Goal: Task Accomplishment & Management: Use online tool/utility

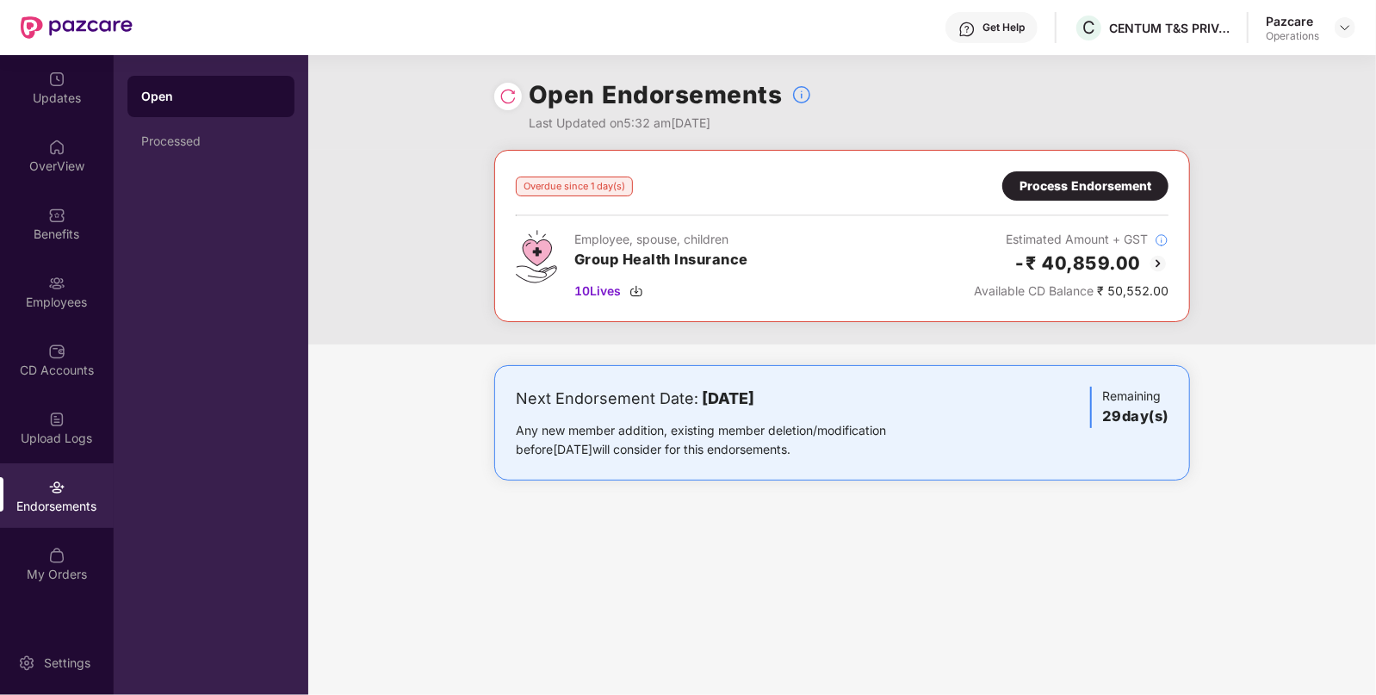
click at [1096, 195] on div "Process Endorsement" at bounding box center [1085, 185] width 166 height 29
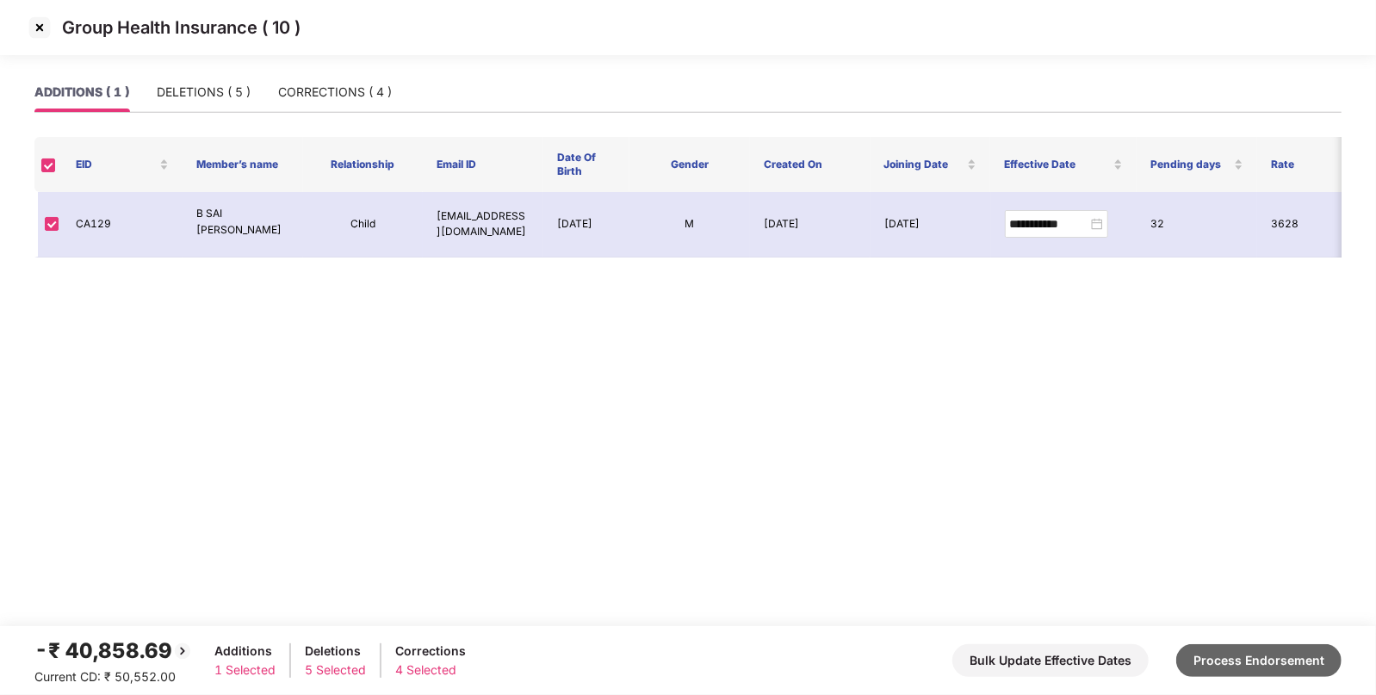
click at [1248, 654] on button "Process Endorsement" at bounding box center [1258, 660] width 165 height 33
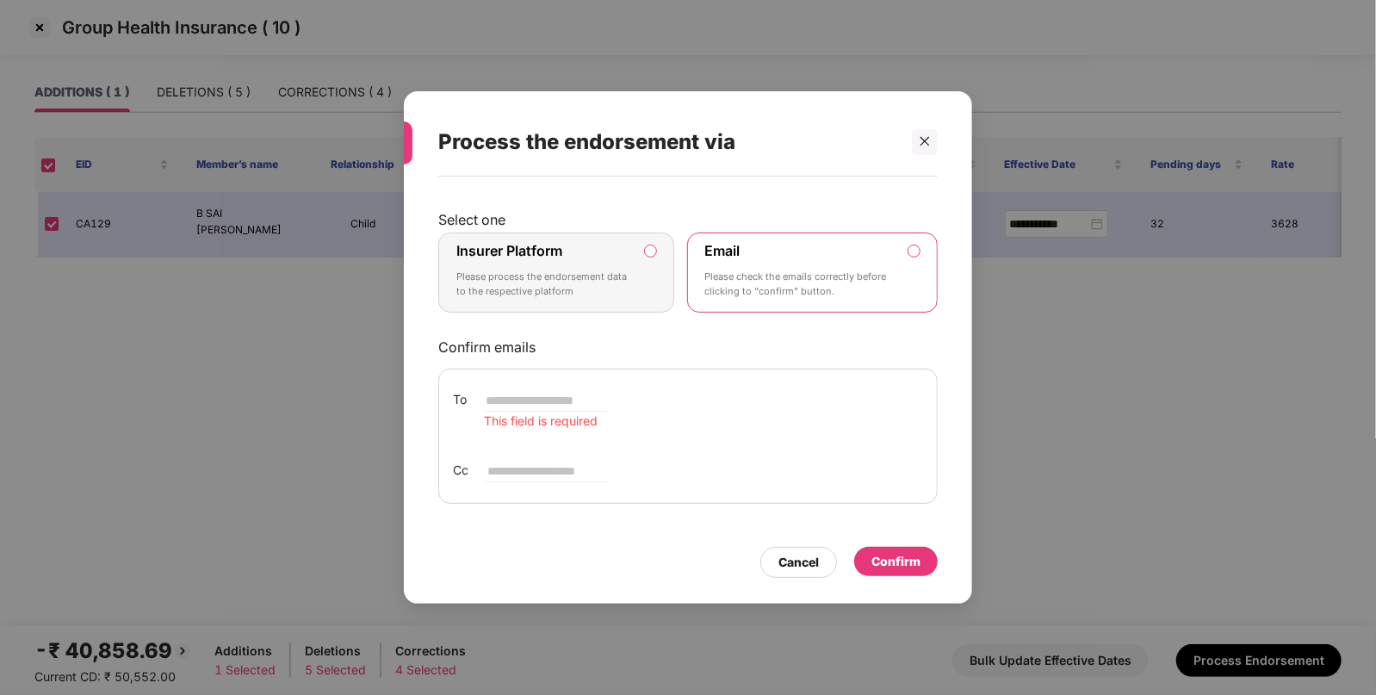
click at [551, 272] on p "Please process the endorsement data to the respective platform" at bounding box center [544, 285] width 176 height 30
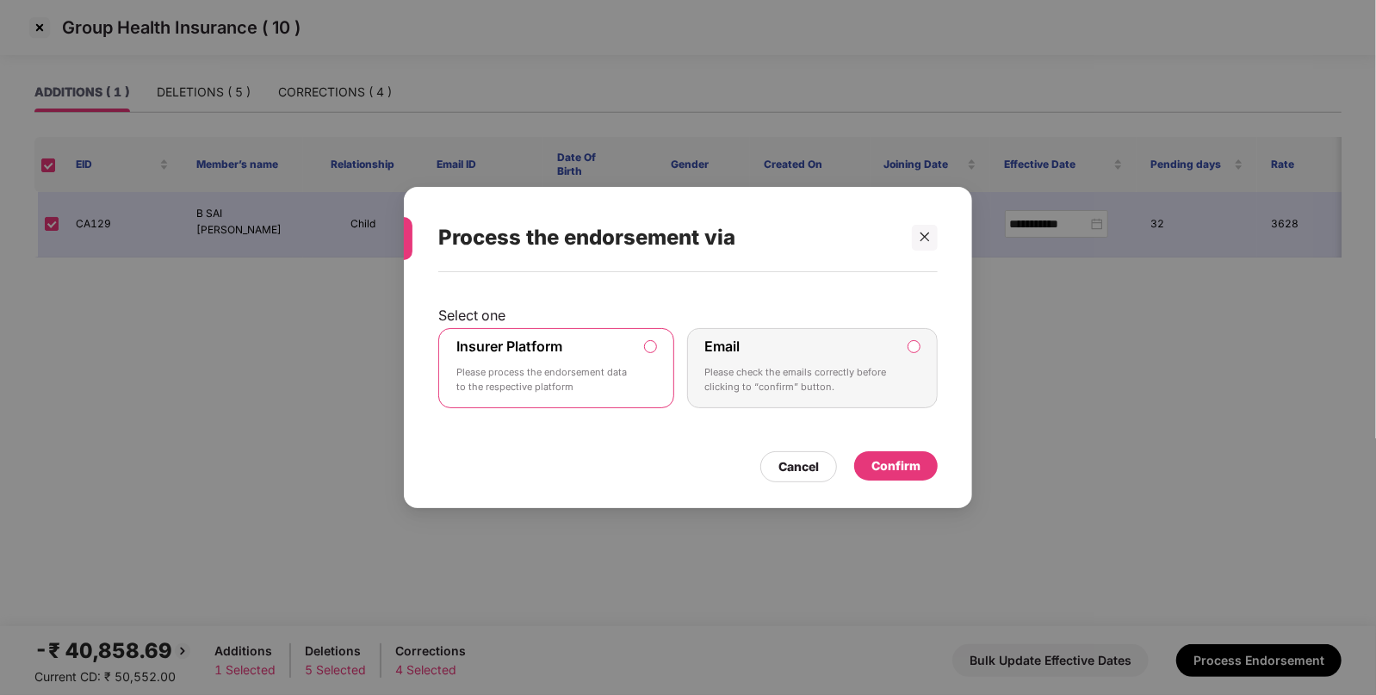
click at [918, 465] on div "Confirm" at bounding box center [895, 465] width 49 height 19
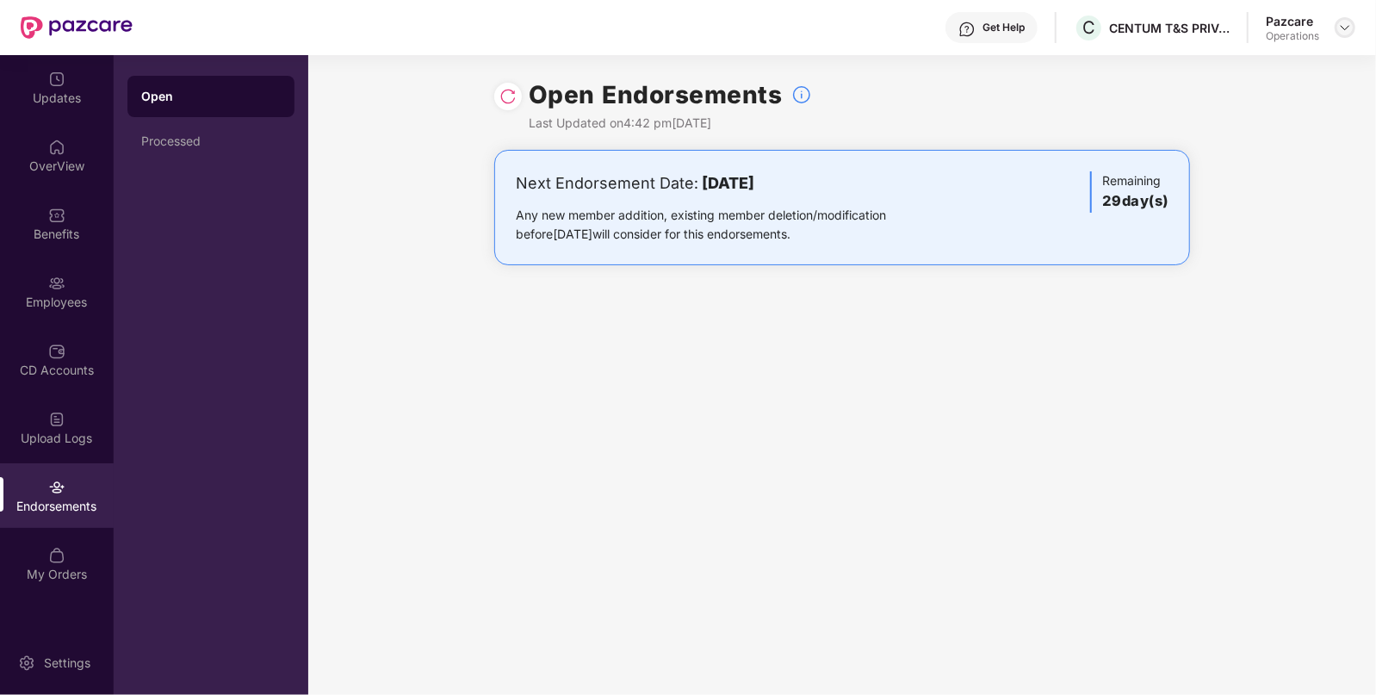
click at [1341, 22] on img at bounding box center [1345, 28] width 14 height 14
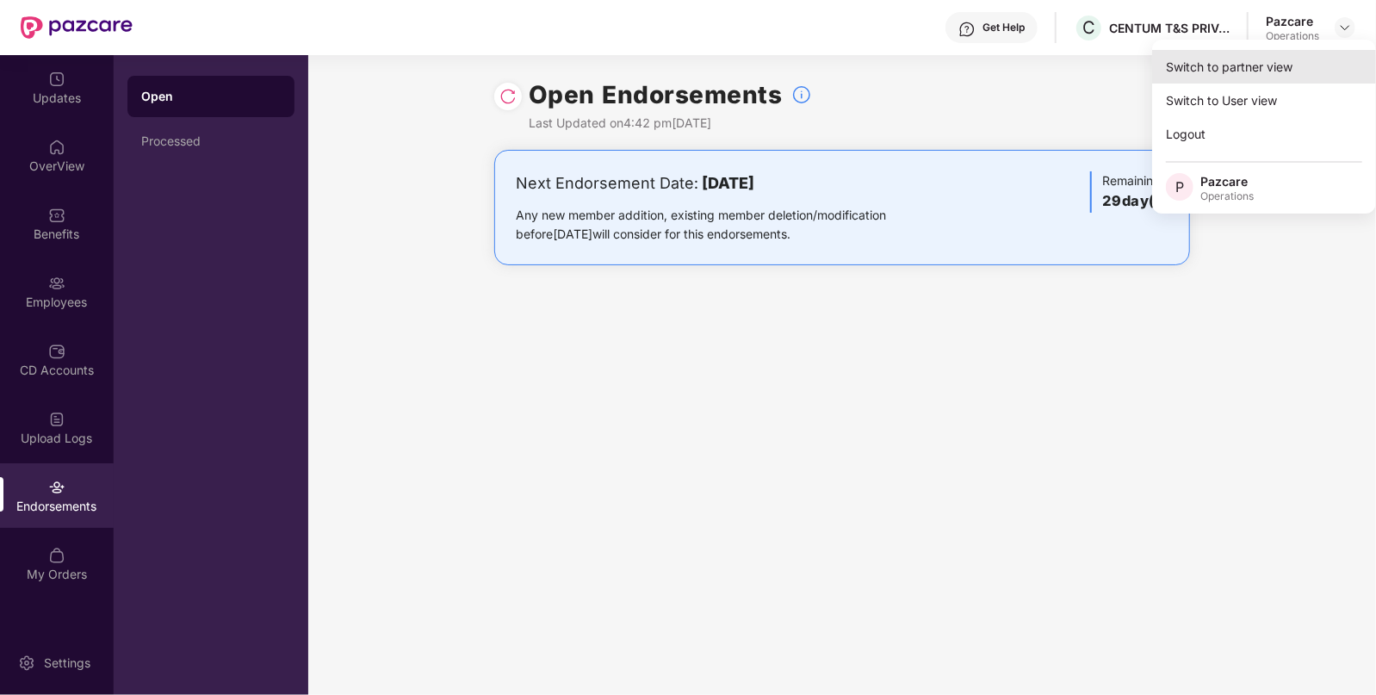
click at [1300, 60] on div "Switch to partner view" at bounding box center [1264, 67] width 224 height 34
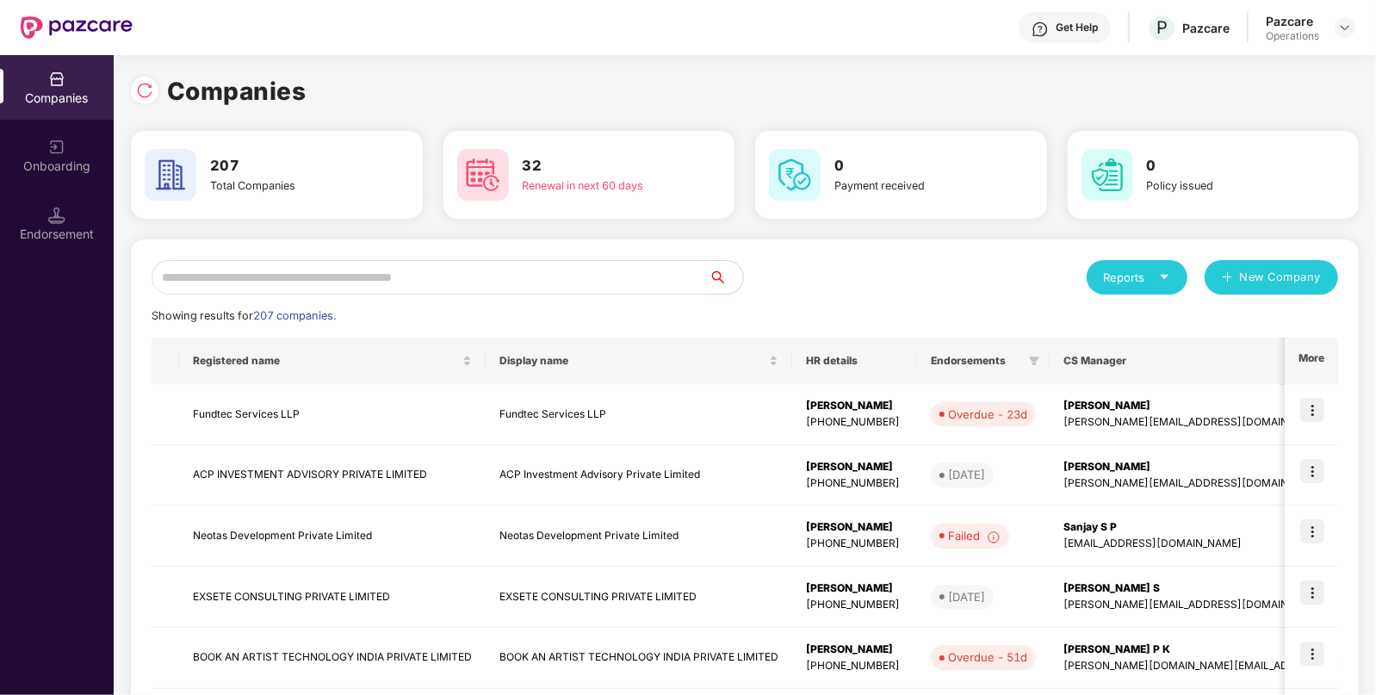
click at [573, 276] on input "text" at bounding box center [430, 277] width 557 height 34
paste input "**********"
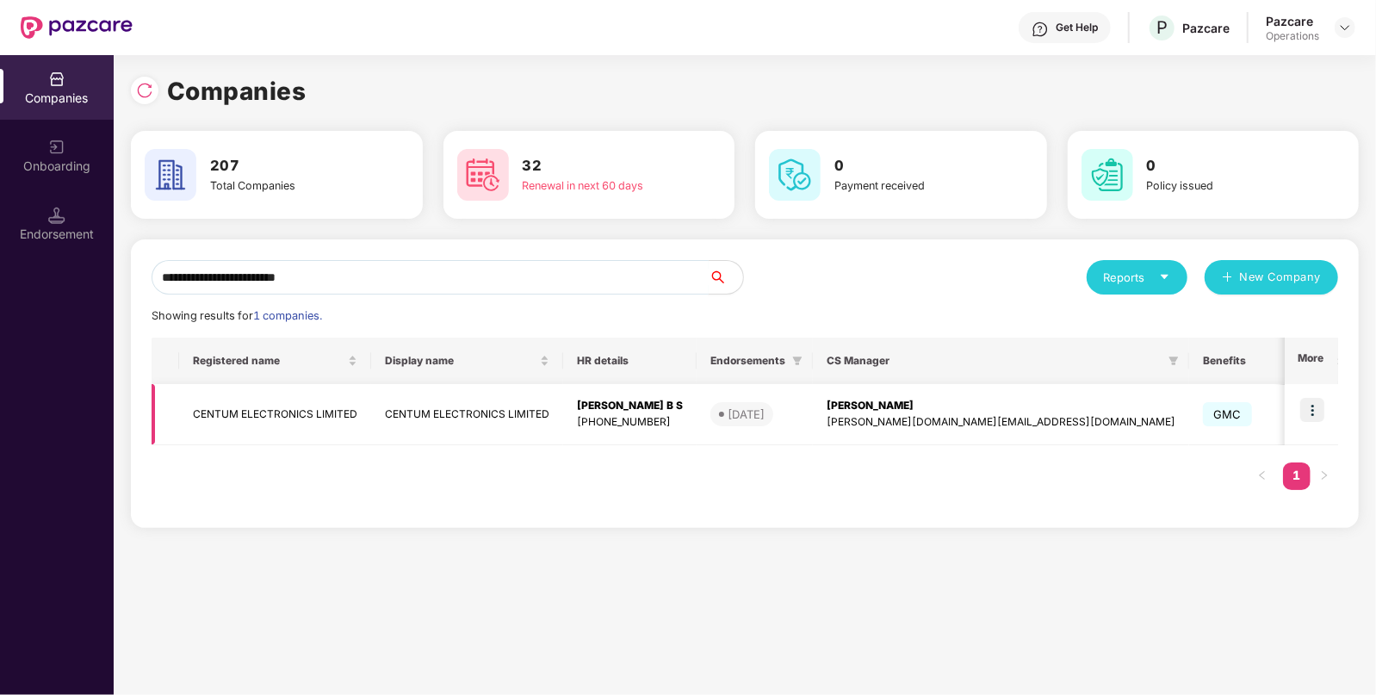
type input "**********"
click at [1316, 411] on img at bounding box center [1312, 410] width 24 height 24
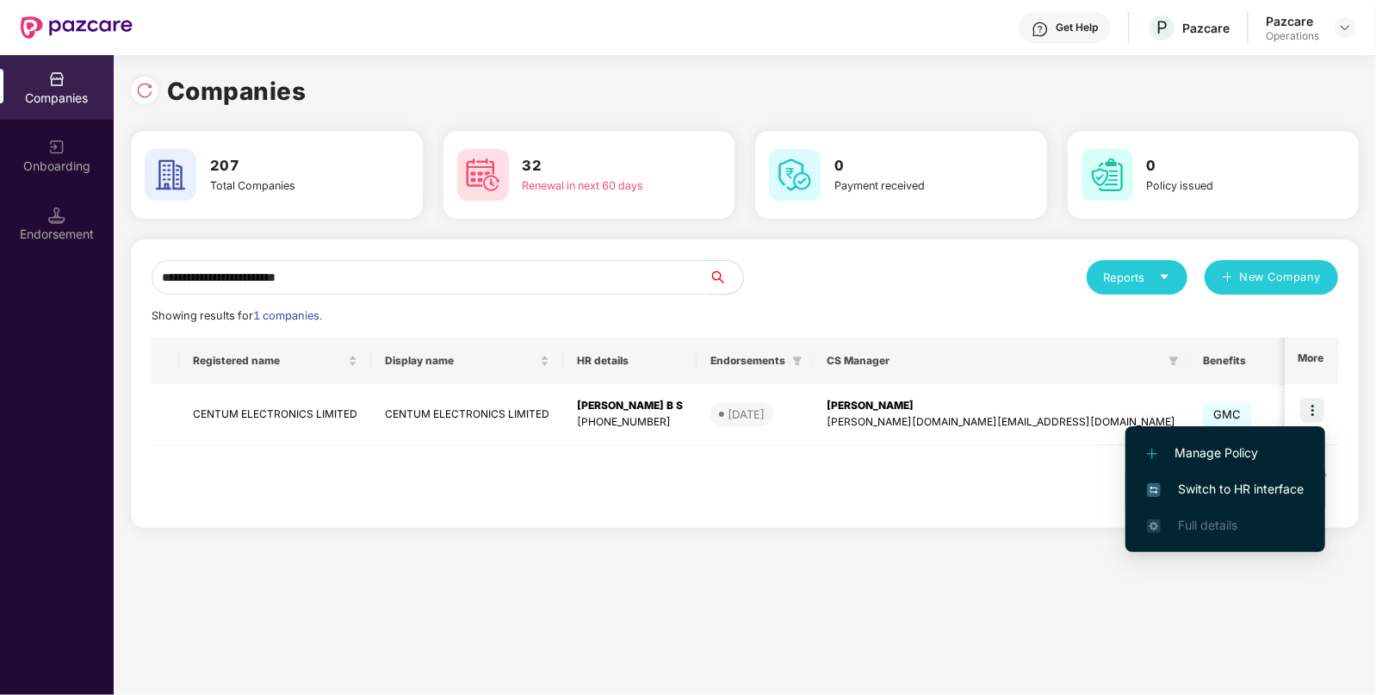
click at [1287, 474] on li "Switch to HR interface" at bounding box center [1225, 489] width 200 height 36
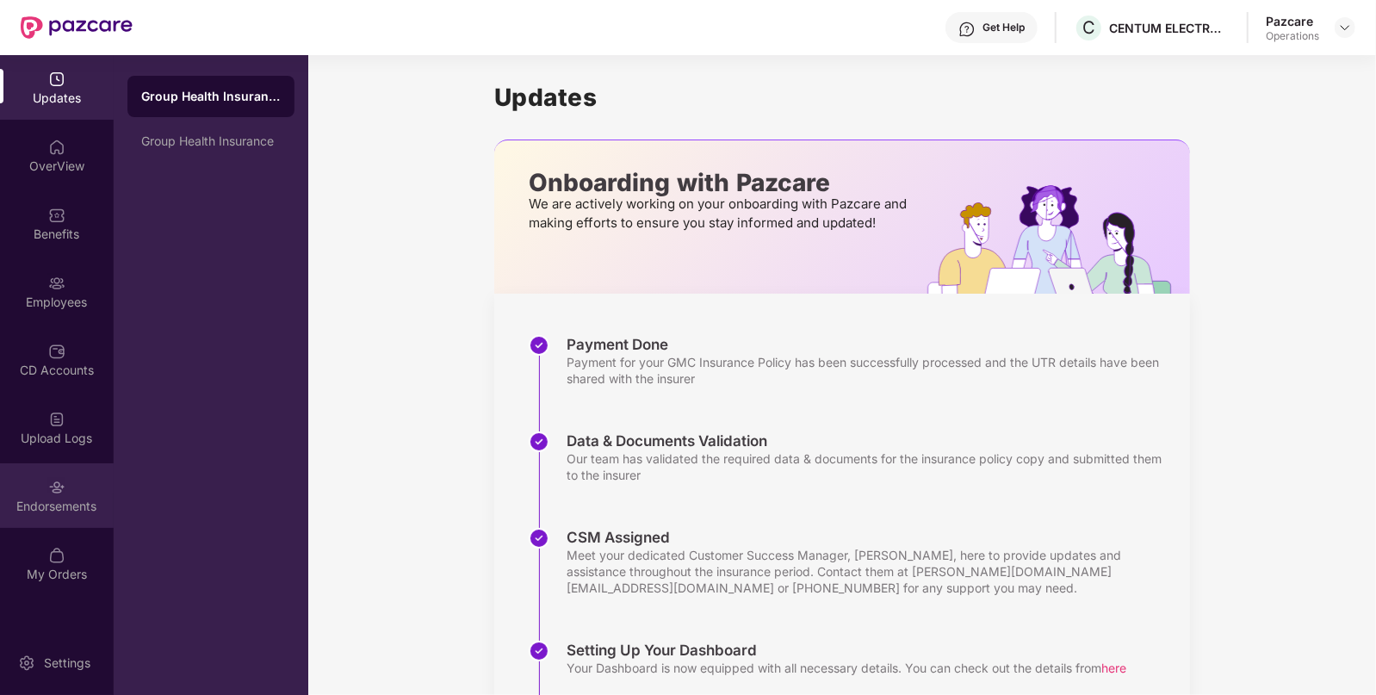
click at [46, 474] on div "Endorsements" at bounding box center [57, 495] width 114 height 65
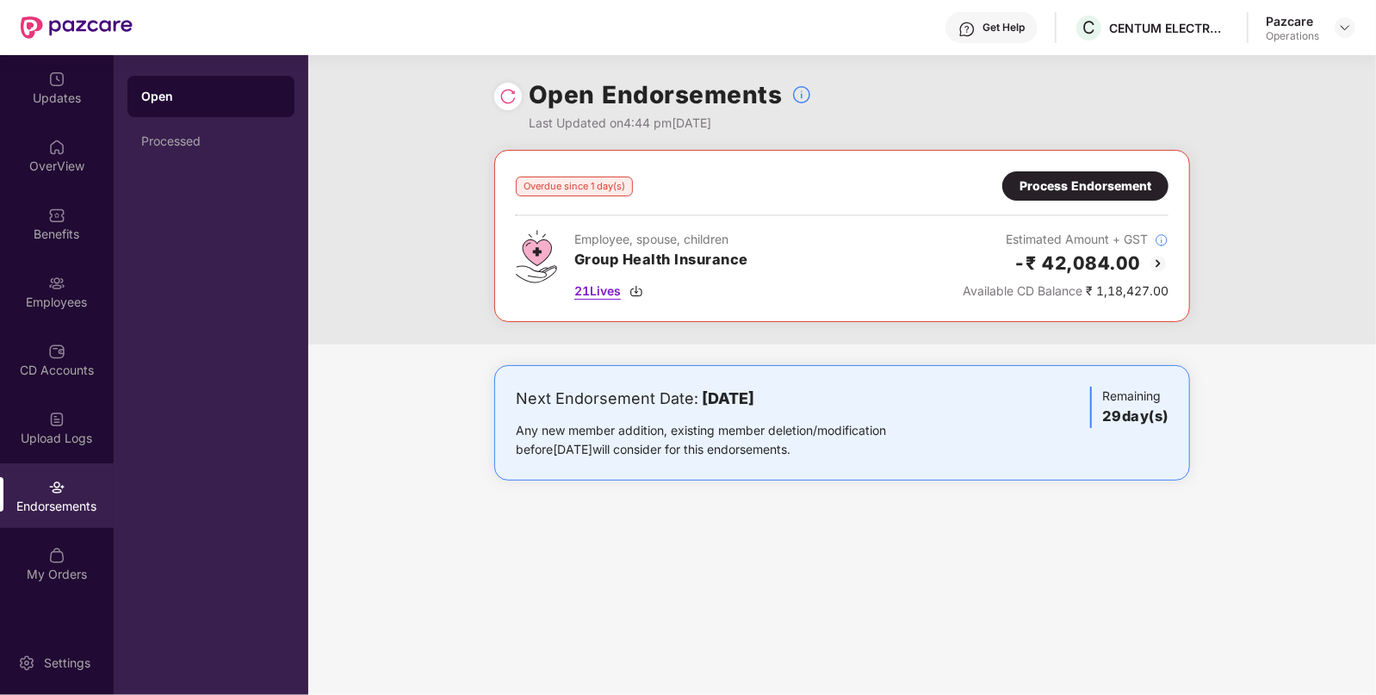
click at [580, 282] on span "21 Lives" at bounding box center [597, 291] width 46 height 19
click at [608, 285] on span "21 Lives" at bounding box center [597, 291] width 46 height 19
click at [1109, 183] on div "Process Endorsement" at bounding box center [1085, 186] width 132 height 19
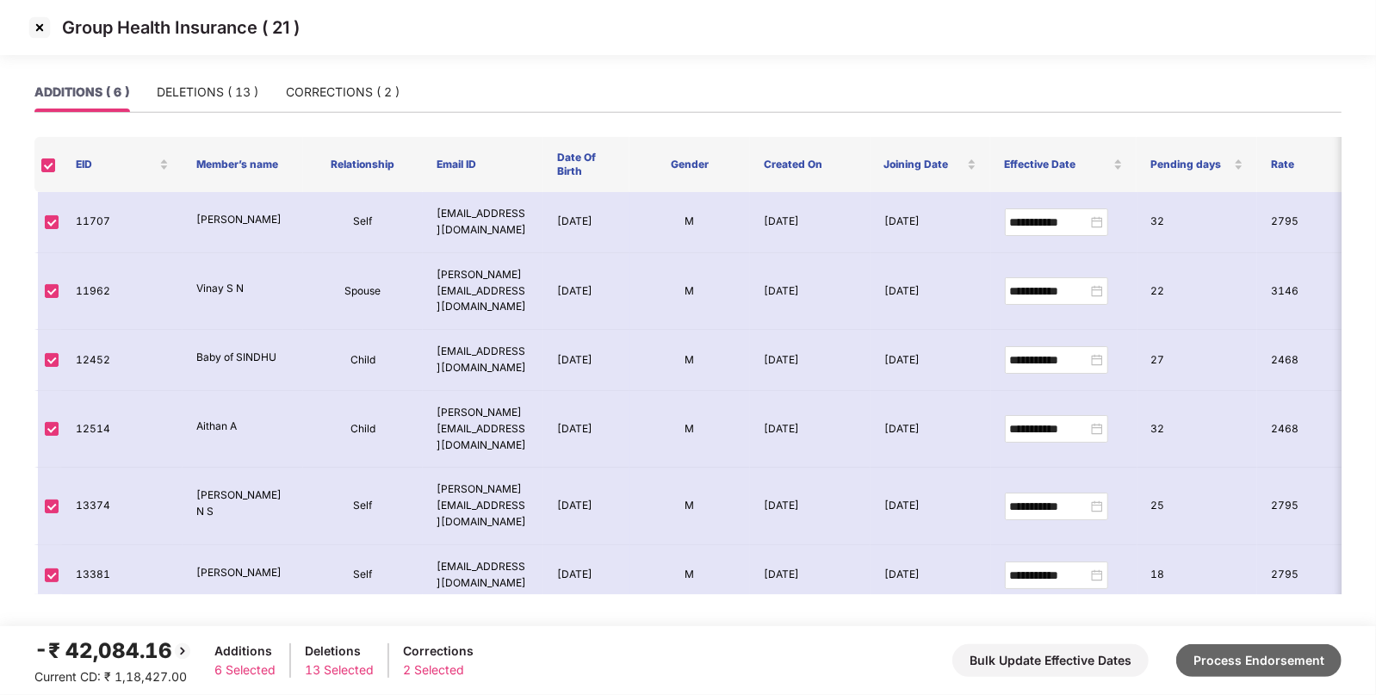
click at [1246, 659] on button "Process Endorsement" at bounding box center [1258, 660] width 165 height 33
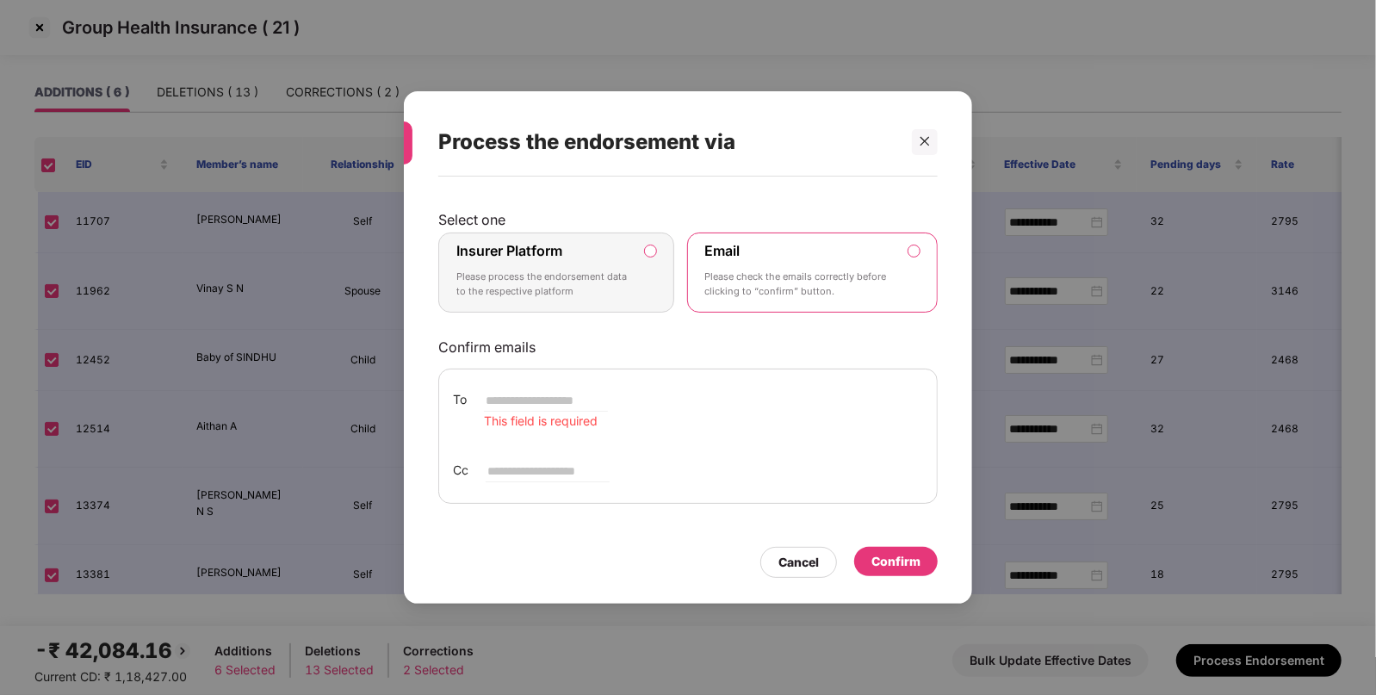
click at [641, 281] on label "Insurer Platform Please process the endorsement data to the respective platform" at bounding box center [556, 272] width 236 height 81
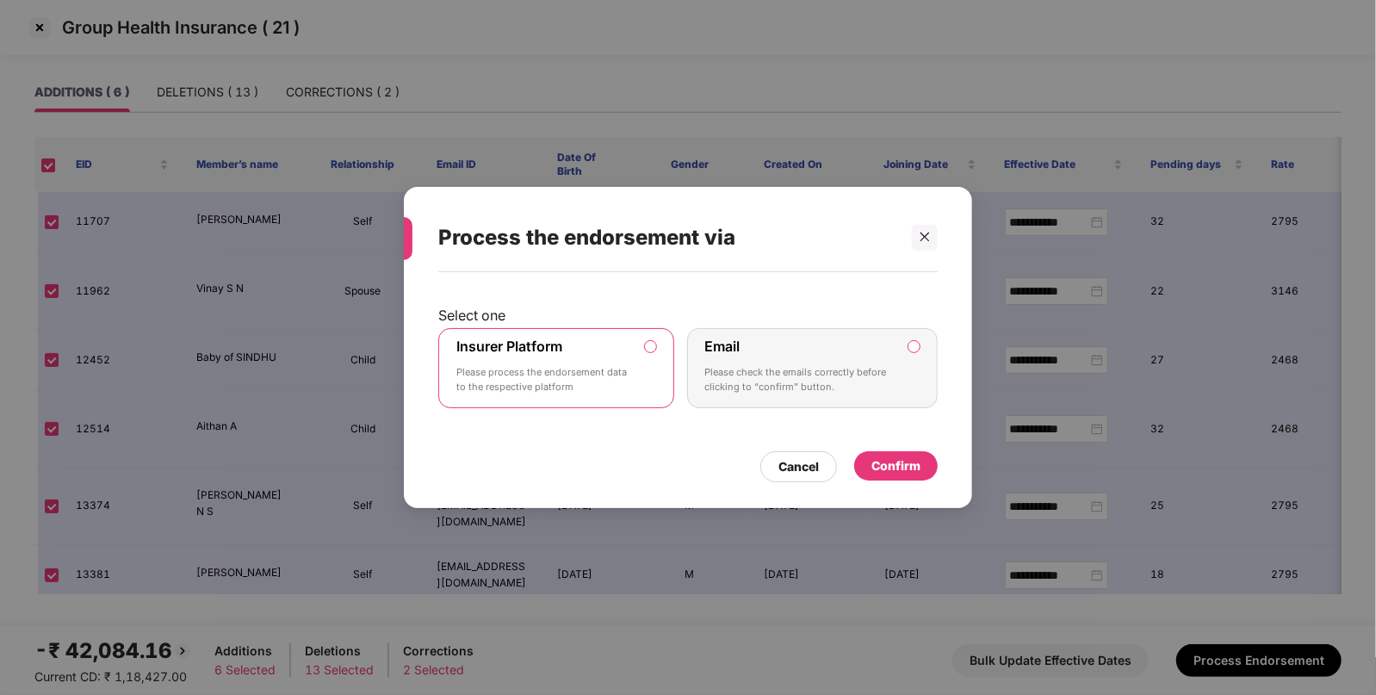
click at [879, 468] on div "Confirm" at bounding box center [895, 465] width 49 height 19
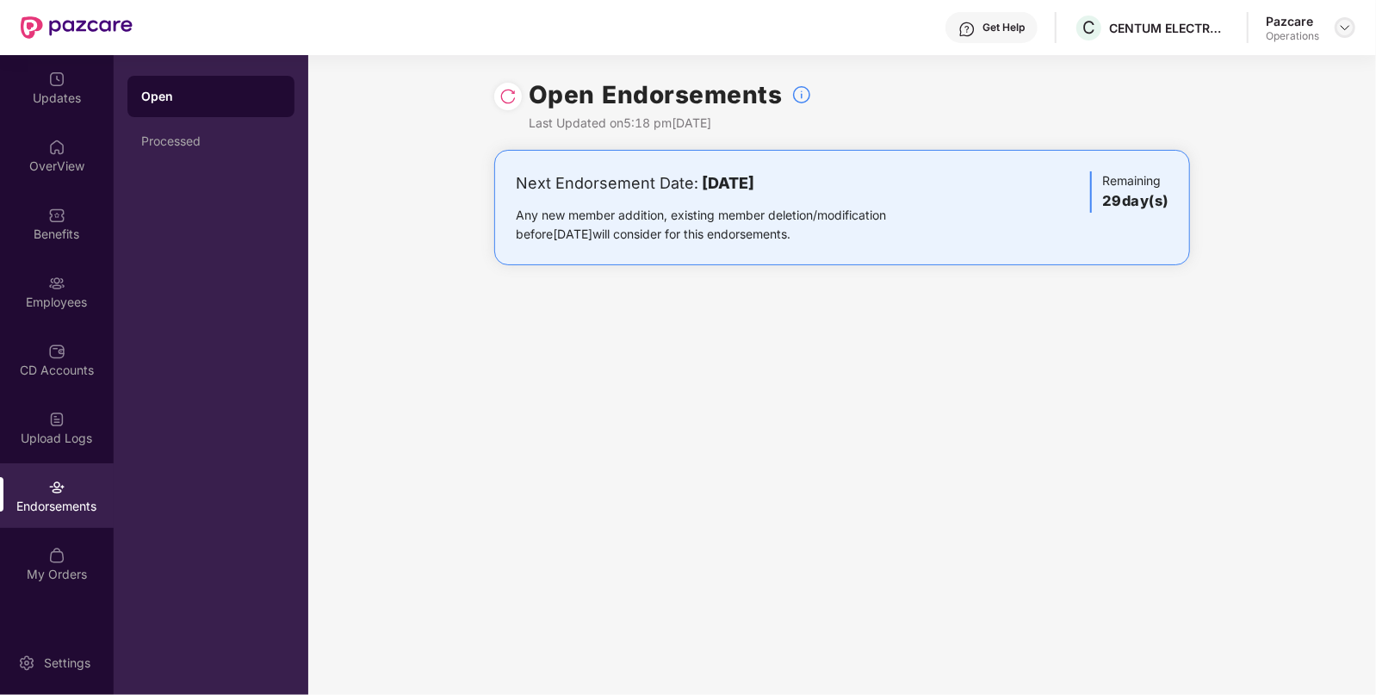
click at [1343, 22] on img at bounding box center [1345, 28] width 14 height 14
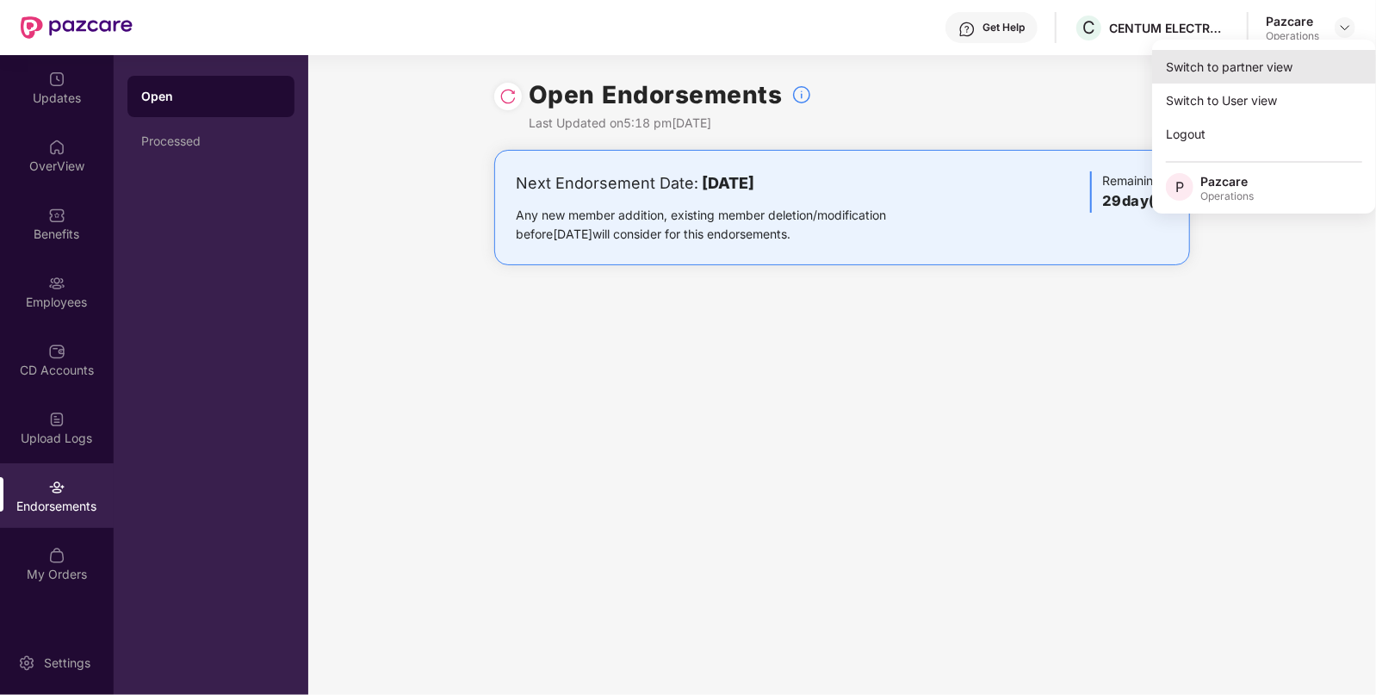
click at [1282, 70] on div "Switch to partner view" at bounding box center [1264, 67] width 224 height 34
